Goal: Task Accomplishment & Management: Manage account settings

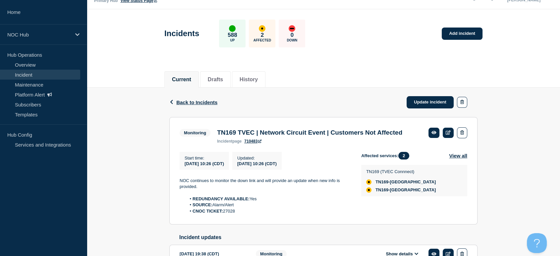
scroll to position [52, 0]
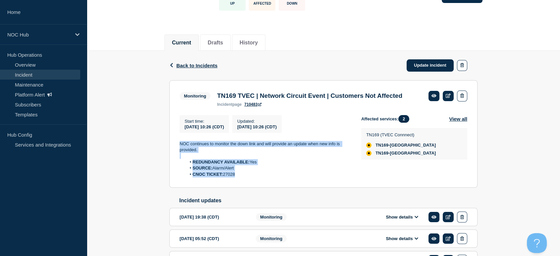
drag, startPoint x: 178, startPoint y: 151, endPoint x: 256, endPoint y: 187, distance: 85.7
click at [256, 187] on section "Monitoring TN169 TVEC | Network Circuit Event | Customers Not Affected incident…" at bounding box center [323, 134] width 308 height 108
copy div "NOC continues to monitor the down link and will provide an update when new info…"
click at [416, 63] on link "Update incident" at bounding box center [430, 65] width 47 height 12
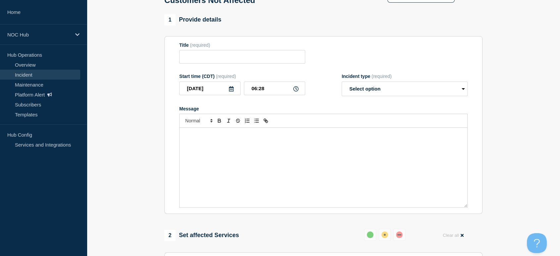
type input "TN169 TVEC | Network Circuit Event | Customers Not Affected"
click at [245, 150] on div "Message" at bounding box center [324, 168] width 288 height 80
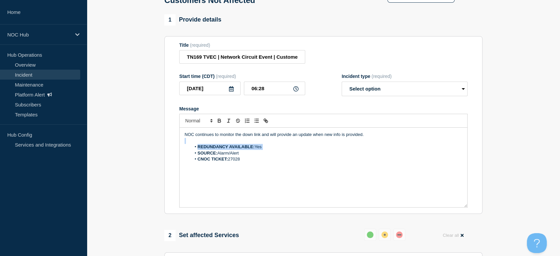
drag, startPoint x: 383, startPoint y: 137, endPoint x: 49, endPoint y: 158, distance: 334.1
click at [359, 156] on li "SOURCE: Alarm/Alert" at bounding box center [326, 153] width 271 height 6
drag, startPoint x: 382, startPoint y: 96, endPoint x: 381, endPoint y: 99, distance: 3.4
click at [382, 96] on select "Select option Investigating Identified Monitoring Resolved" at bounding box center [405, 89] width 126 height 15
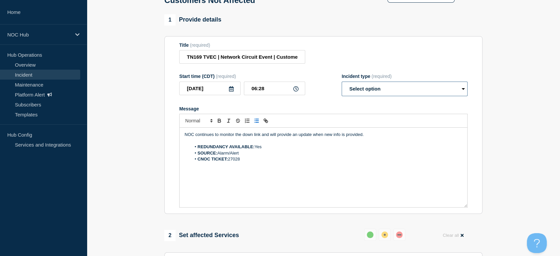
select select "resolved"
click at [342, 85] on select "Select option Investigating Identified Monitoring Resolved" at bounding box center [405, 89] width 126 height 15
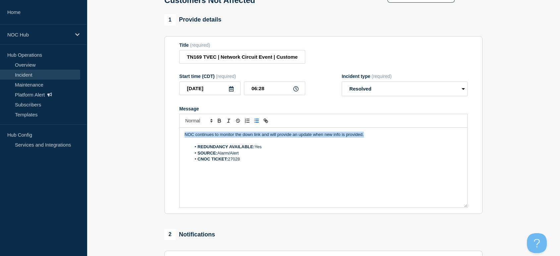
drag, startPoint x: 379, startPoint y: 138, endPoint x: 27, endPoint y: 138, distance: 352.3
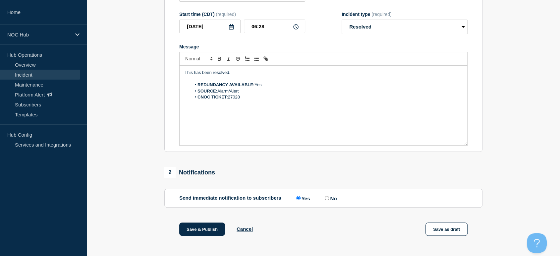
scroll to position [199, 0]
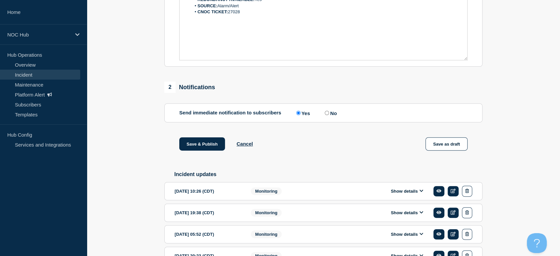
click at [329, 115] on input "No" at bounding box center [327, 113] width 4 height 4
radio input "true"
radio input "false"
click at [215, 148] on button "Save & Publish" at bounding box center [202, 143] width 46 height 13
